Goal: Information Seeking & Learning: Learn about a topic

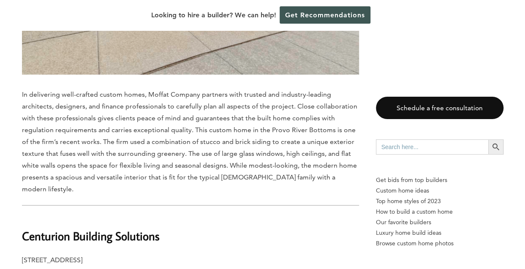
scroll to position [2601, 0]
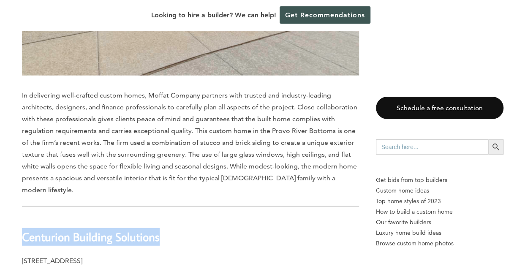
drag, startPoint x: 44, startPoint y: 160, endPoint x: 159, endPoint y: 154, distance: 115.1
drag, startPoint x: 159, startPoint y: 154, endPoint x: 151, endPoint y: 158, distance: 9.1
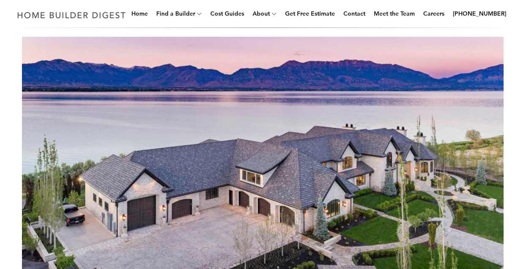
scroll to position [0, 0]
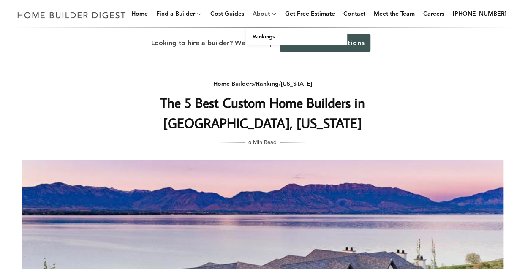
click at [267, 11] on link "About" at bounding box center [259, 13] width 21 height 27
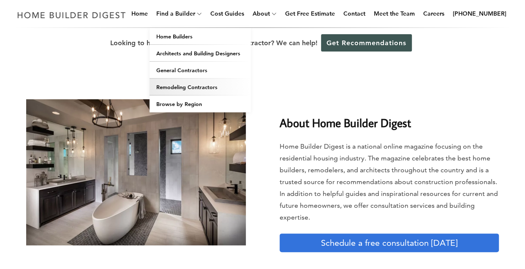
click at [198, 89] on link "Remodeling Contractors" at bounding box center [200, 87] width 101 height 17
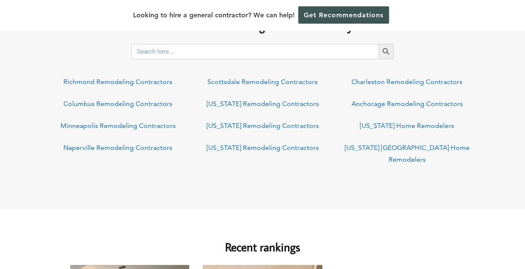
scroll to position [338, 0]
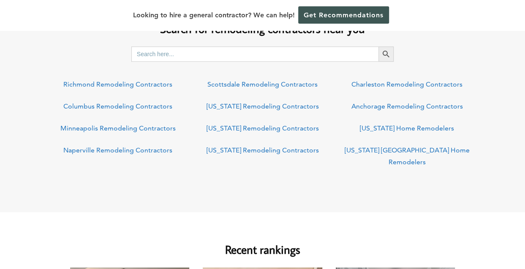
click at [205, 53] on input "Search for:" at bounding box center [255, 53] width 248 height 15
type input "UTAH"
click at [379, 46] on button "Search Button" at bounding box center [386, 53] width 15 height 15
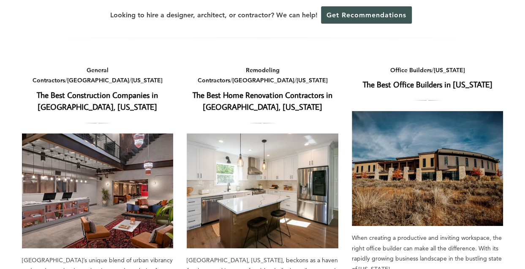
scroll to position [42, 0]
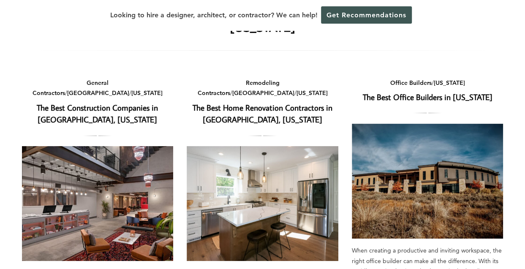
click at [279, 111] on link "The Best Home Renovation Contractors in Salt Lake City, Utah" at bounding box center [263, 113] width 140 height 23
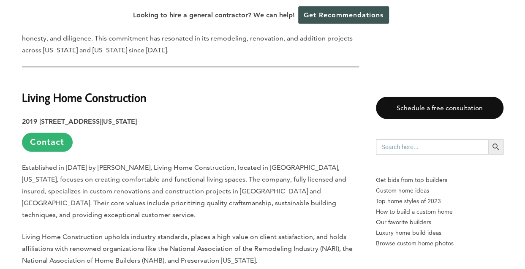
scroll to position [3633, 0]
